Goal: Entertainment & Leisure: Consume media (video, audio)

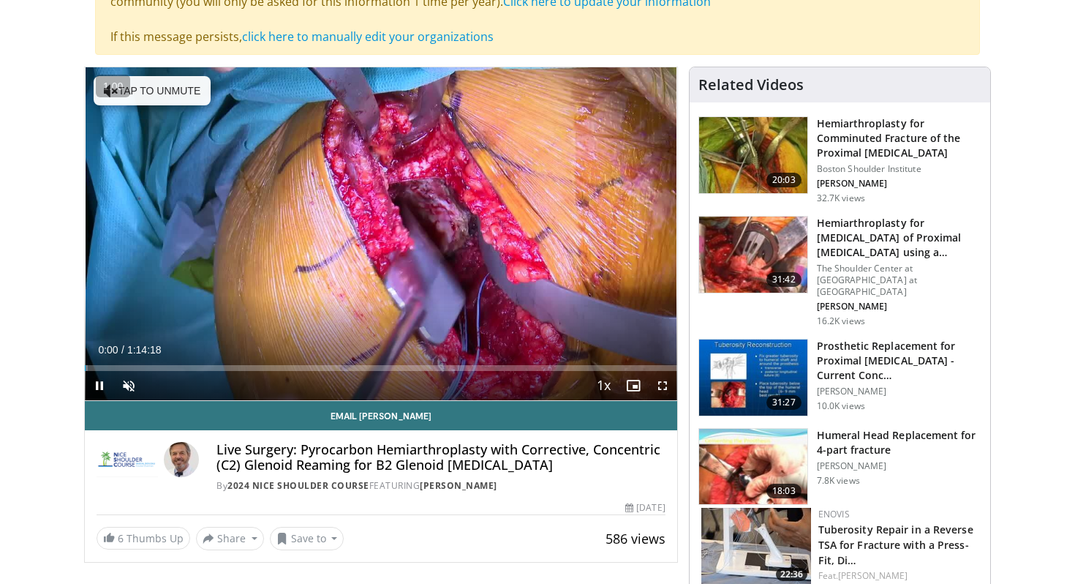
scroll to position [222, 0]
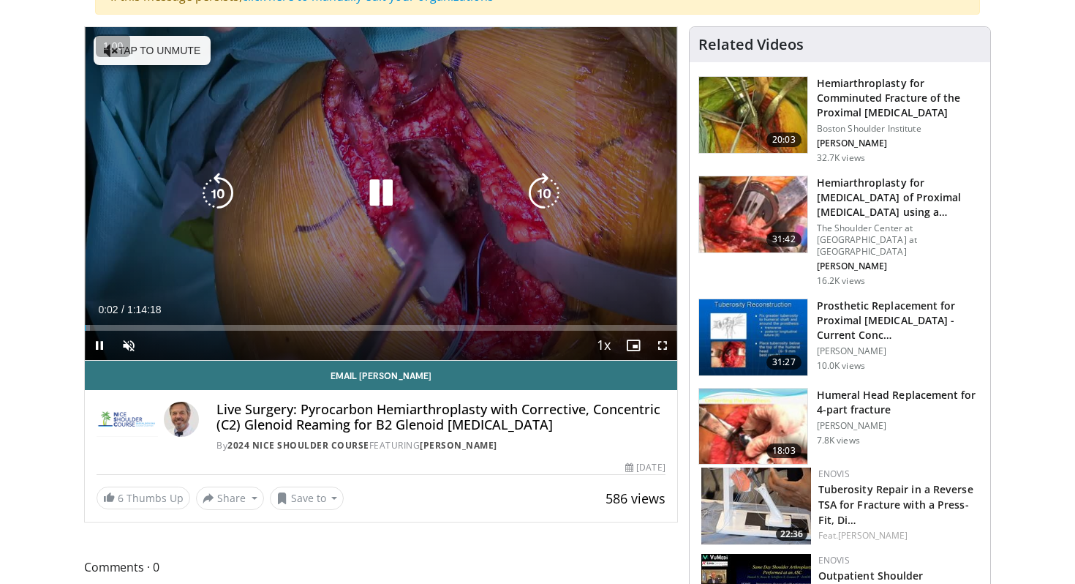
click at [173, 55] on button "Tap to unmute" at bounding box center [152, 50] width 117 height 29
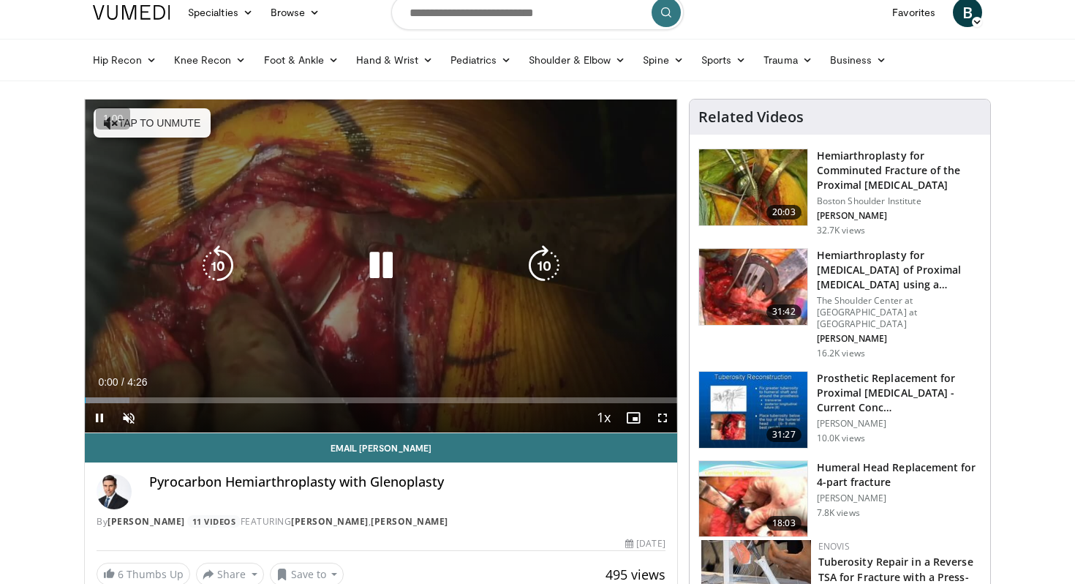
scroll to position [50, 0]
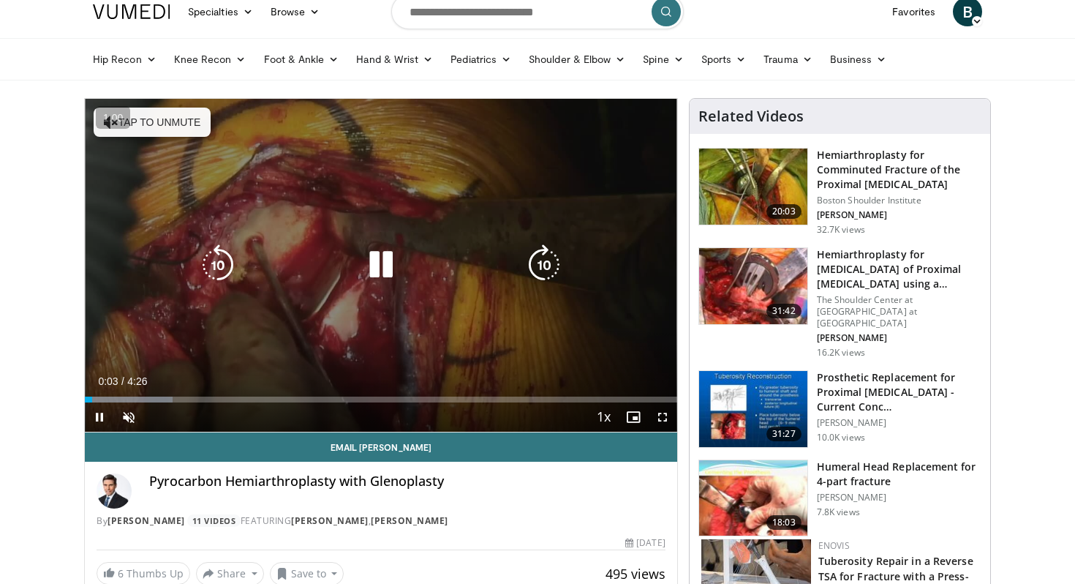
click at [186, 121] on button "Tap to unmute" at bounding box center [152, 122] width 117 height 29
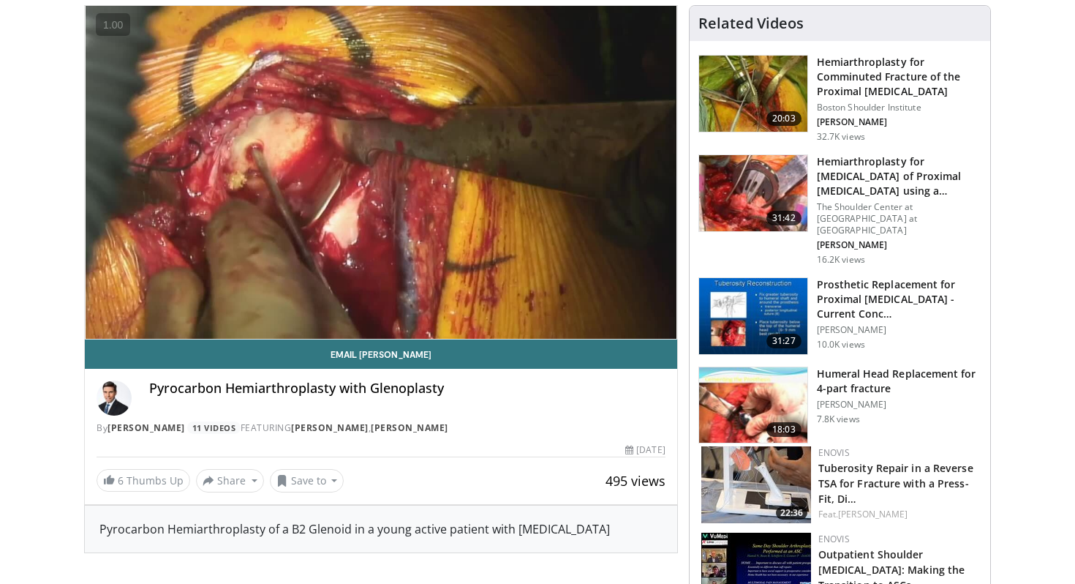
scroll to position [124, 0]
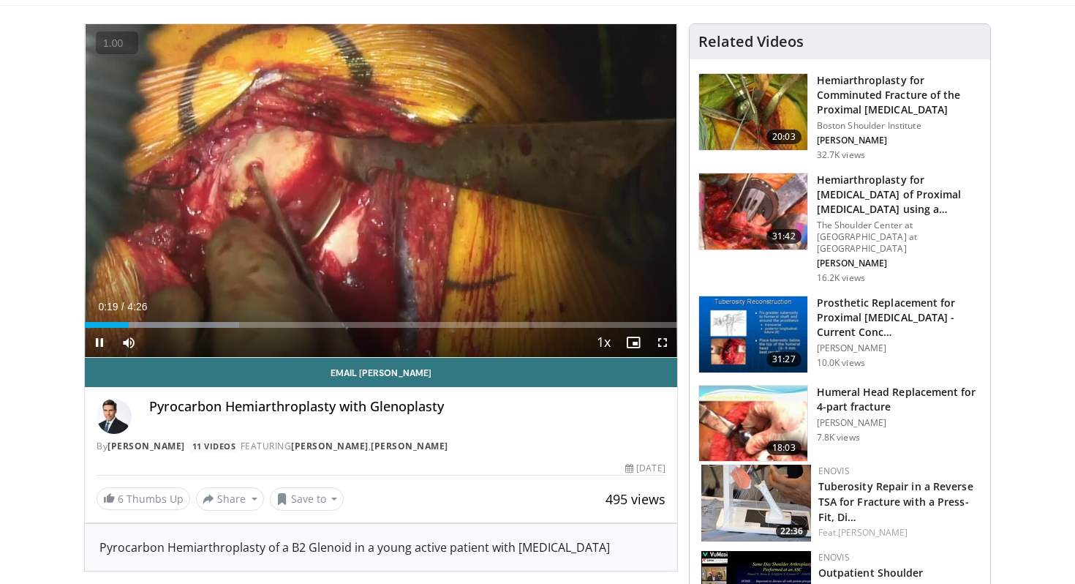
click at [0, 0] on button "+" at bounding box center [0, 0] width 0 height 0
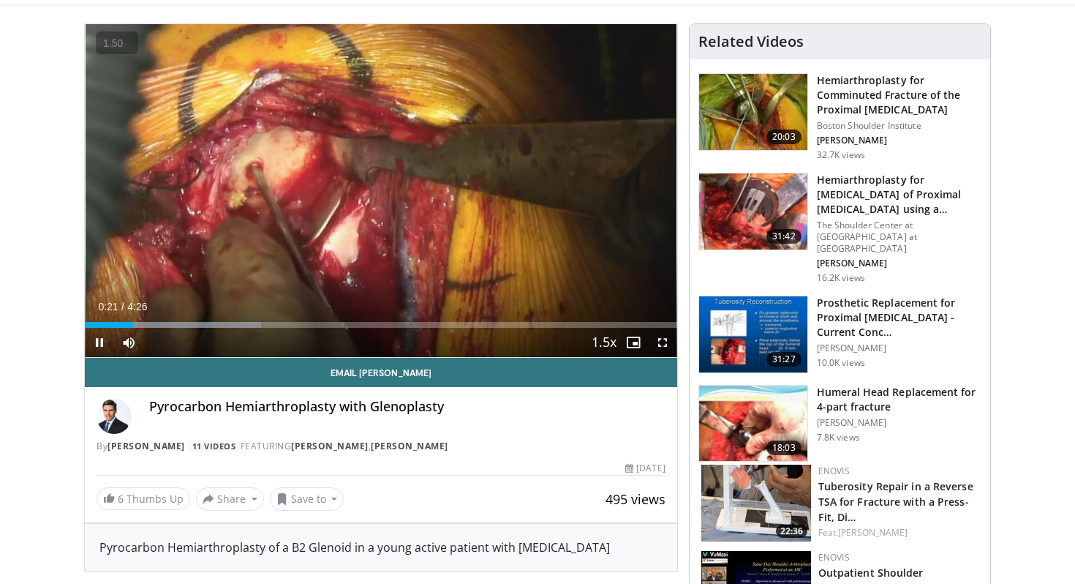
click at [0, 0] on button "+" at bounding box center [0, 0] width 0 height 0
click at [663, 339] on span "Video Player" at bounding box center [662, 342] width 29 height 29
click at [660, 347] on span "Video Player" at bounding box center [662, 342] width 29 height 29
